Goal: Task Accomplishment & Management: Manage account settings

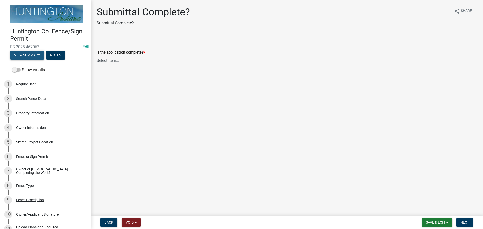
click at [28, 52] on button "View Summary" at bounding box center [27, 55] width 34 height 9
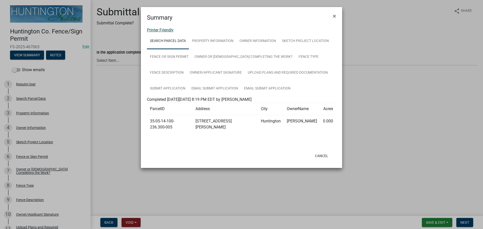
click at [169, 29] on link "Printer Friendly" at bounding box center [160, 30] width 27 height 5
click at [317, 152] on button "Cancel" at bounding box center [321, 156] width 21 height 9
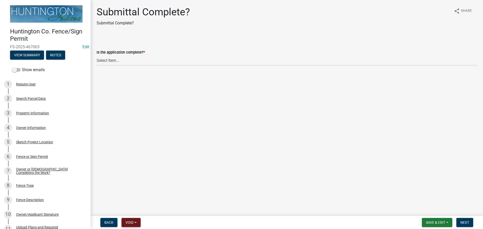
click at [136, 219] on button "Void" at bounding box center [131, 222] width 19 height 9
click at [128, 209] on button "Void" at bounding box center [142, 210] width 40 height 12
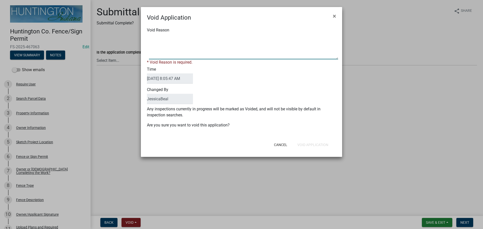
click at [157, 42] on textarea "Void Reason" at bounding box center [243, 46] width 189 height 25
type textarea "property is in the city."
click at [310, 147] on div "Void Application × Void Reason * Void Reason is required. Time 08/21/2025 8:05:…" at bounding box center [241, 82] width 201 height 150
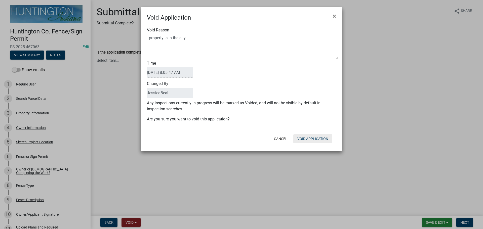
click at [308, 142] on button "Void Application" at bounding box center [313, 138] width 39 height 9
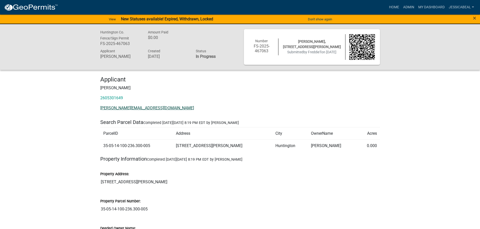
click at [105, 110] on link "[PERSON_NAME][EMAIL_ADDRESS][DOMAIN_NAME]" at bounding box center [147, 108] width 94 height 5
